Goal: Information Seeking & Learning: Understand process/instructions

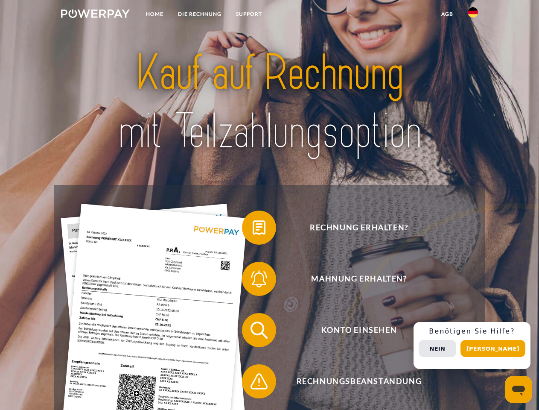
click at [95, 15] on img at bounding box center [95, 13] width 69 height 9
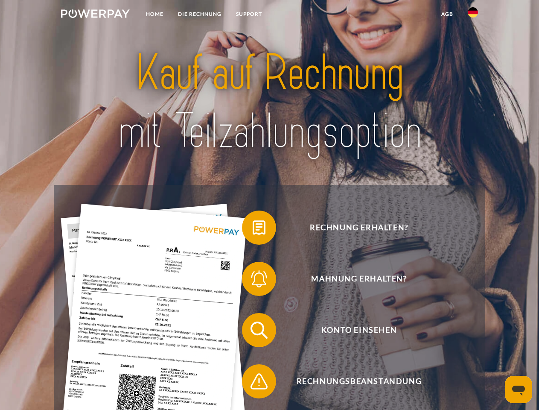
click at [473, 15] on img at bounding box center [473, 12] width 10 height 10
click at [447, 14] on link "agb" at bounding box center [447, 13] width 26 height 15
click at [253, 229] on span at bounding box center [246, 227] width 43 height 43
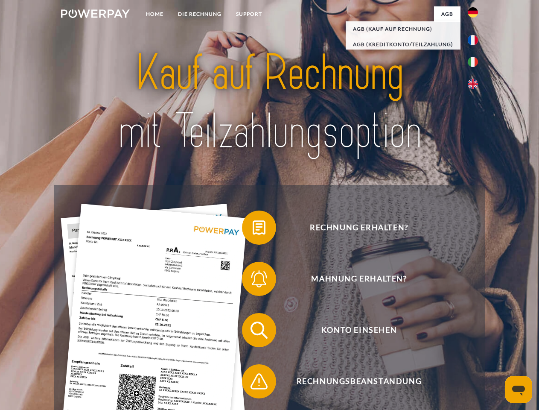
click at [253, 281] on span at bounding box center [246, 278] width 43 height 43
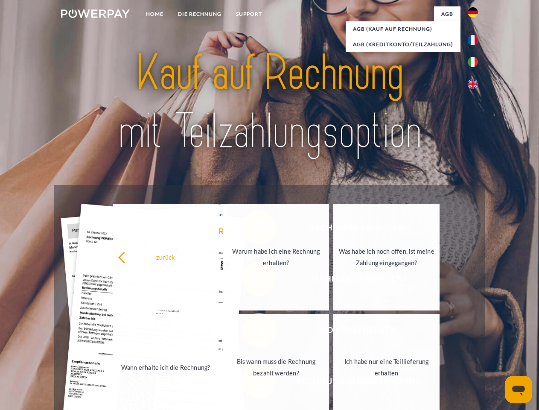
click at [253, 332] on link "Bis wann muss die Rechnung bezahlt werden?" at bounding box center [276, 367] width 106 height 107
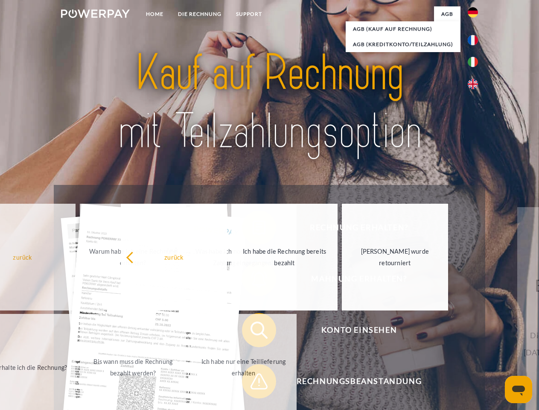
click at [253, 383] on span at bounding box center [246, 381] width 43 height 43
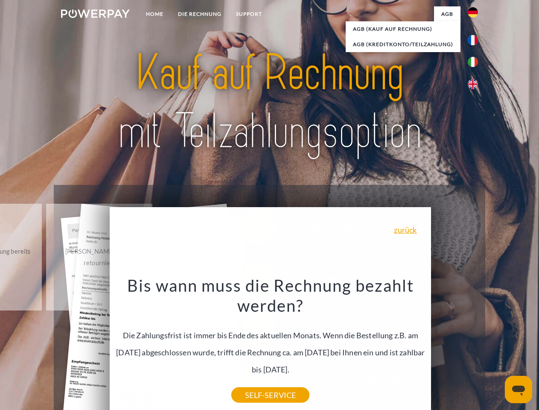
click at [475, 345] on div "Rechnung erhalten? Mahnung erhalten? Konto einsehen" at bounding box center [269, 356] width 431 height 342
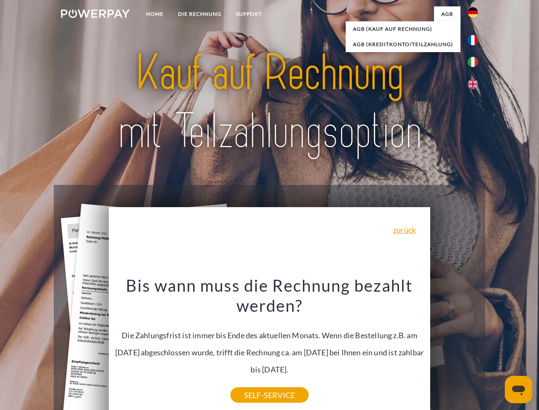
click at [454, 347] on span "Konto einsehen" at bounding box center [358, 330] width 209 height 34
click at [496, 348] on header "Home DIE RECHNUNG SUPPORT" at bounding box center [269, 295] width 539 height 590
